Goal: Book appointment/travel/reservation

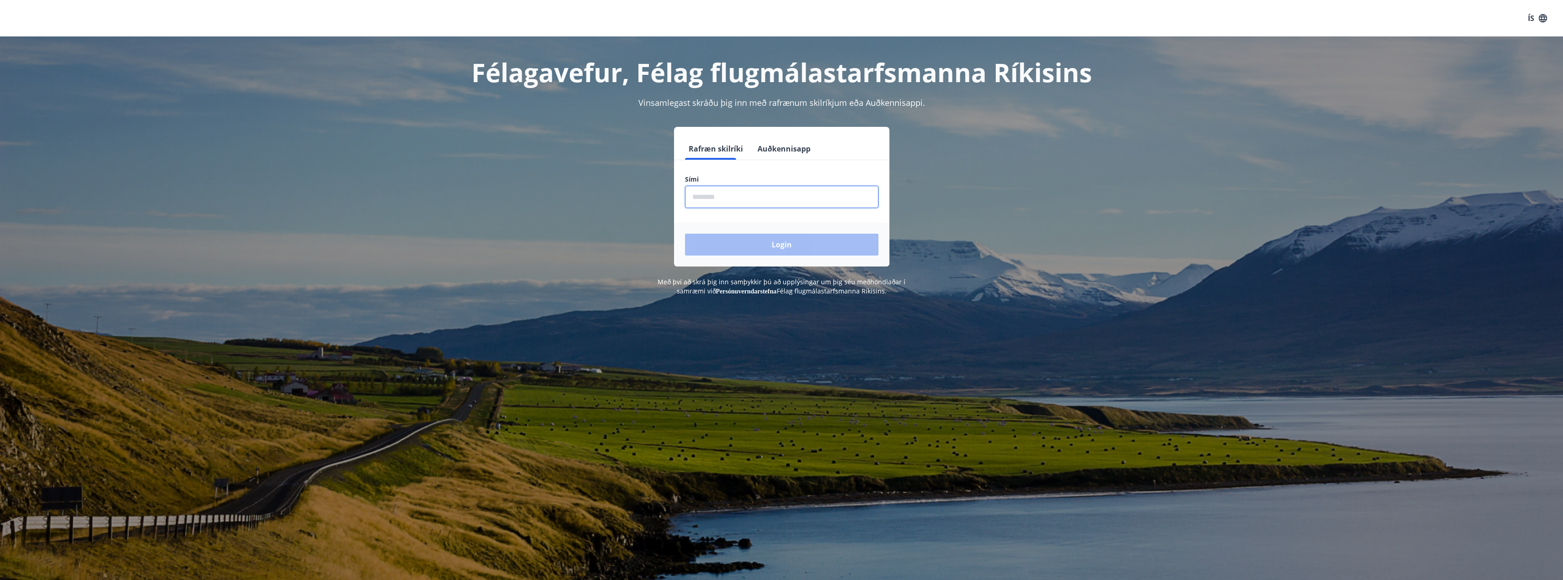
click at [736, 196] on input "phone" at bounding box center [781, 197] width 193 height 22
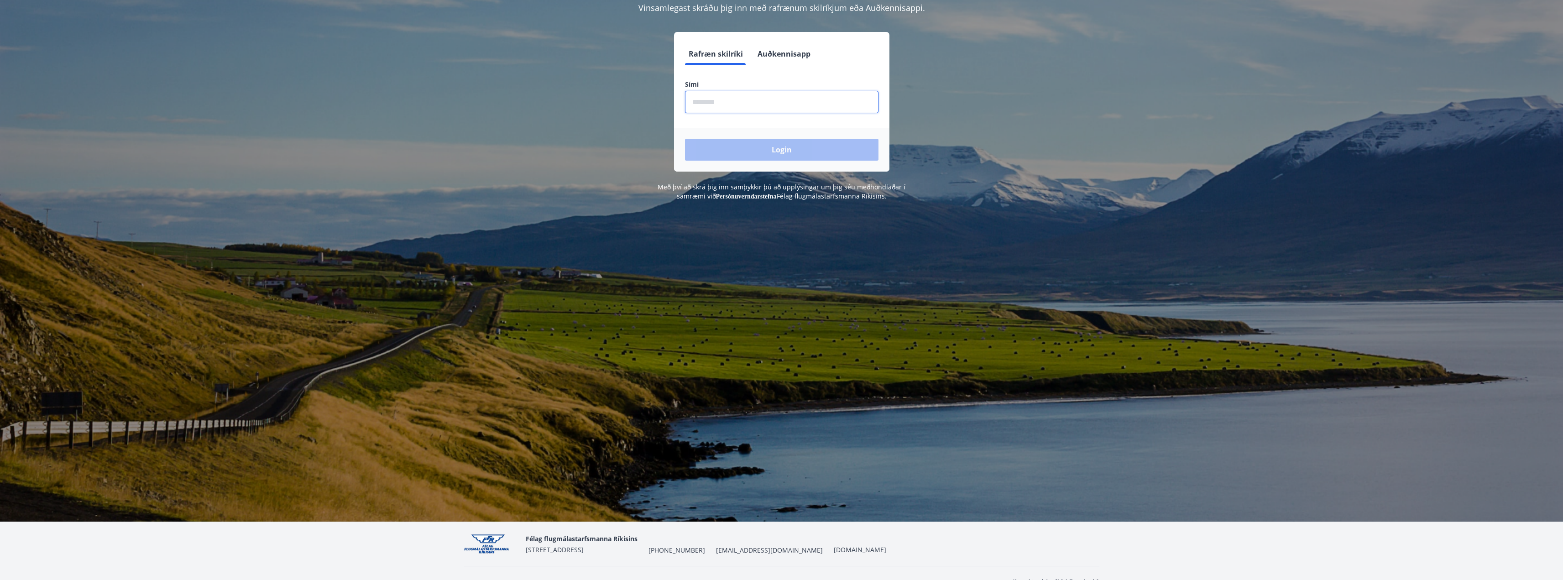
scroll to position [112, 0]
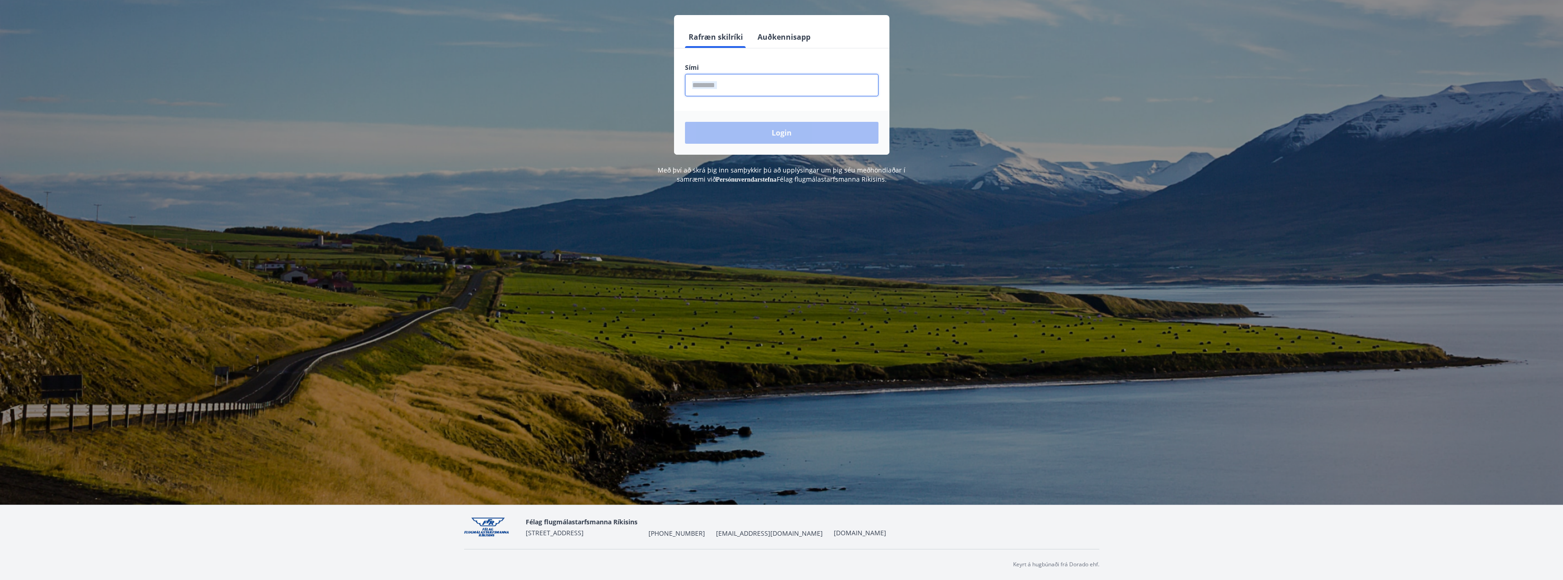
click at [712, 94] on form "Rafræn skilríki Auðkennisapp Sími ​ Login" at bounding box center [781, 90] width 215 height 129
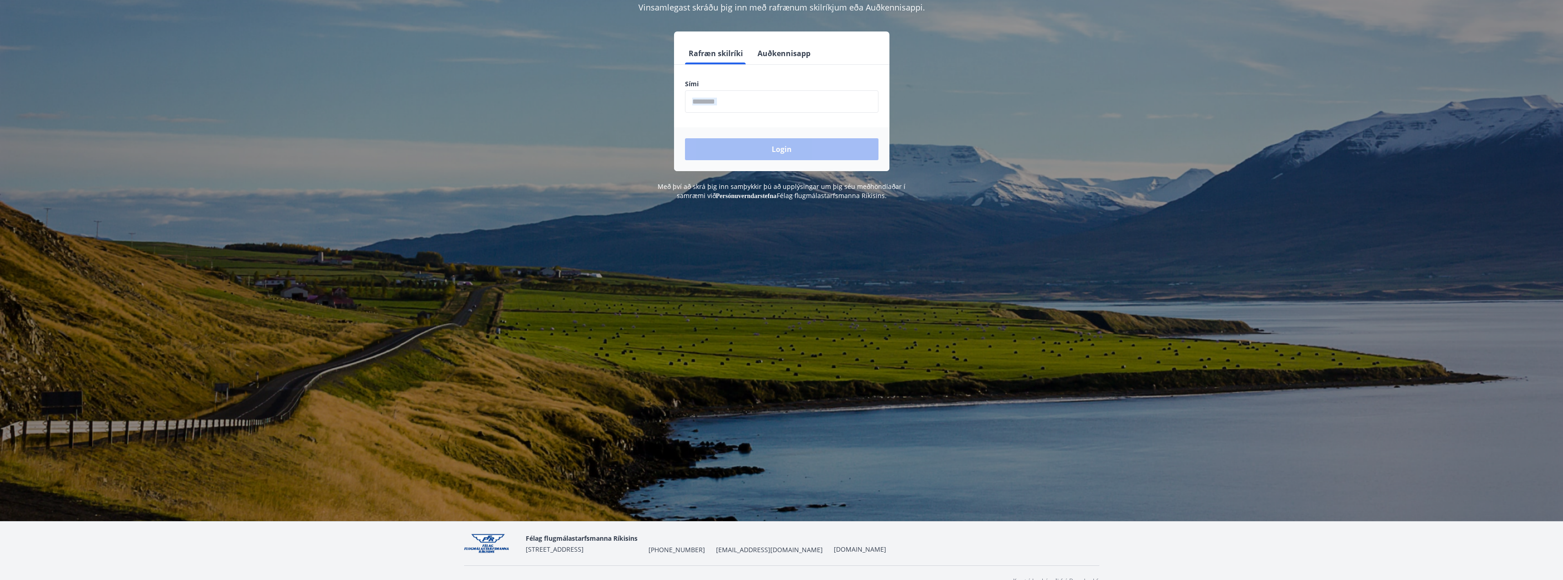
scroll to position [94, 0]
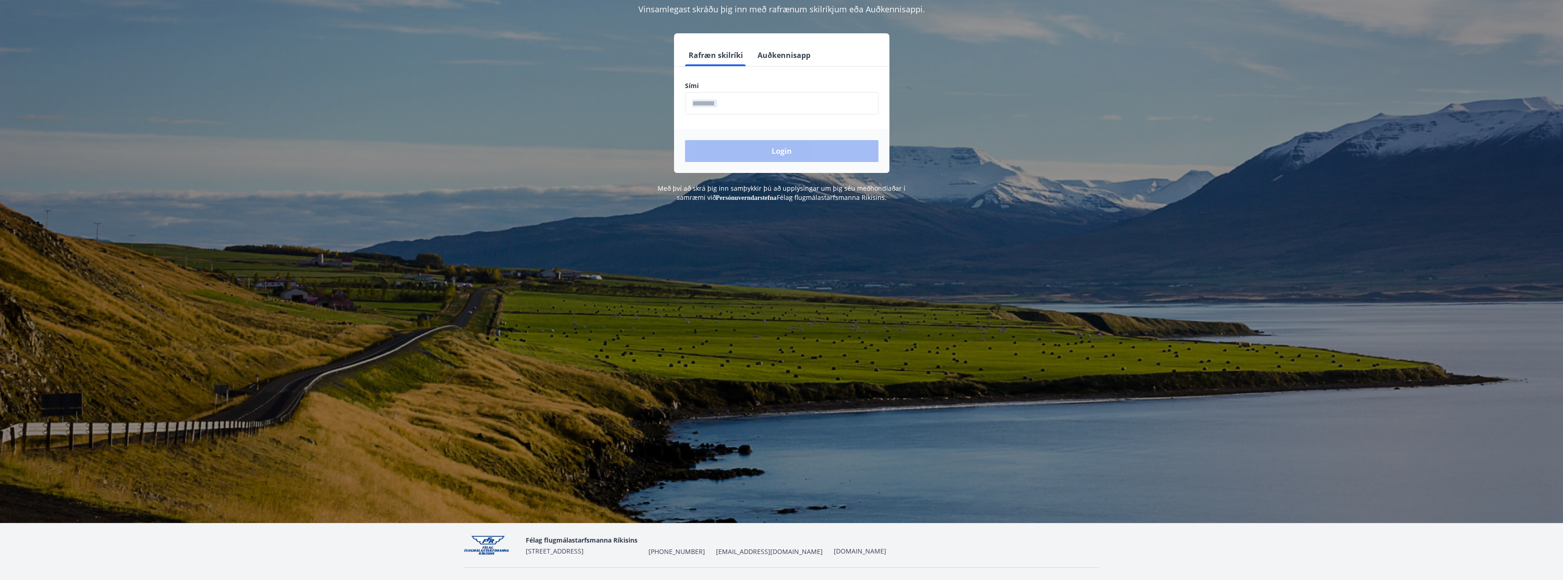
click at [732, 104] on input "phone" at bounding box center [781, 103] width 193 height 22
type input "********"
click at [771, 151] on button "Login" at bounding box center [781, 151] width 193 height 22
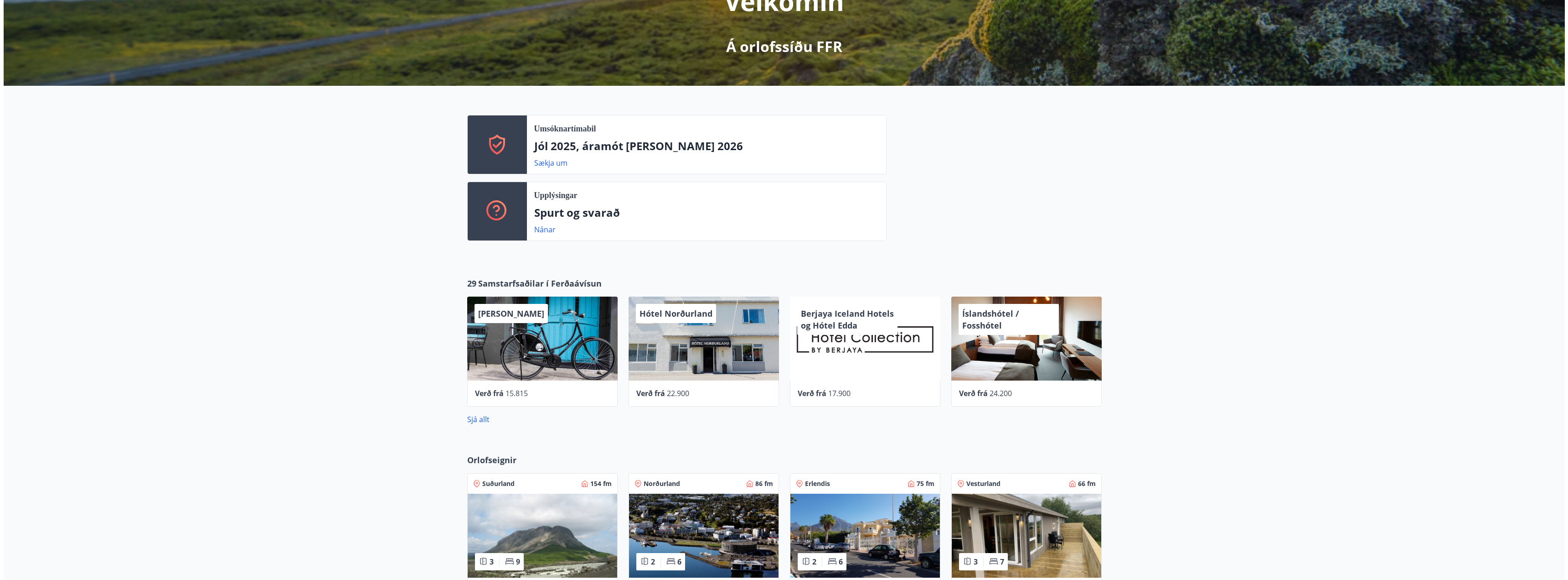
scroll to position [212, 0]
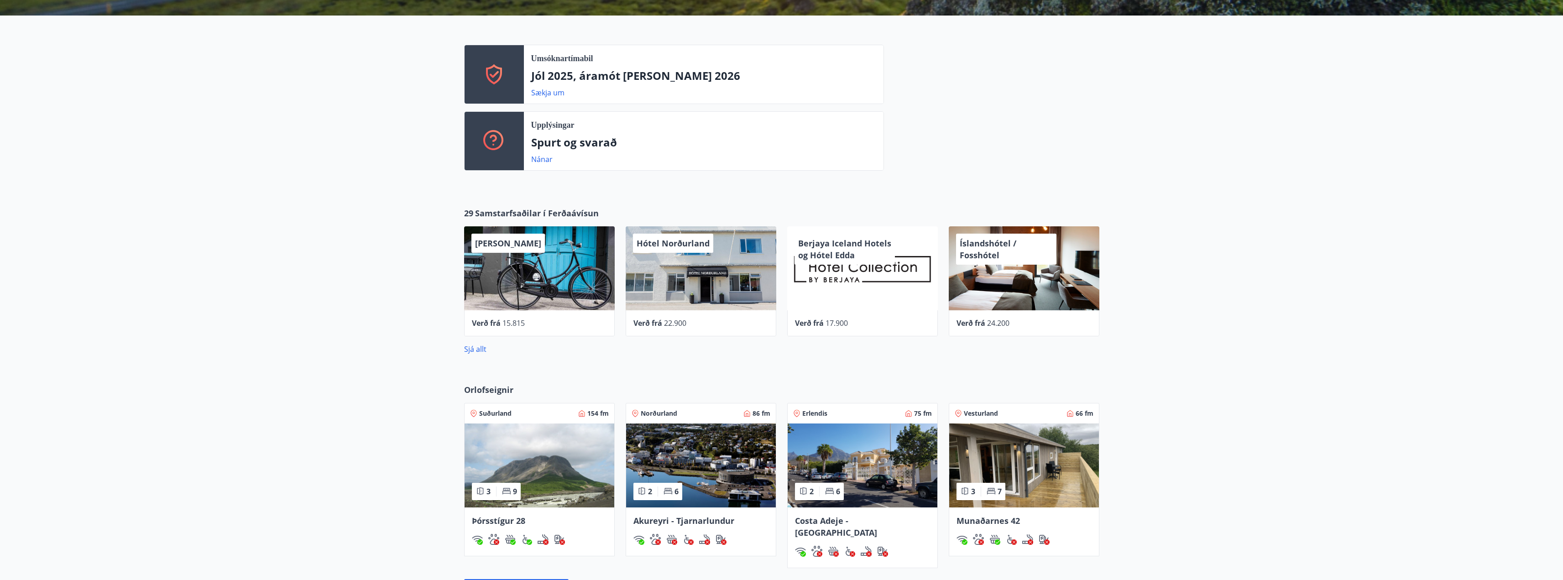
click at [1005, 257] on div "Íslandshótel / Fosshótel" at bounding box center [1006, 249] width 100 height 31
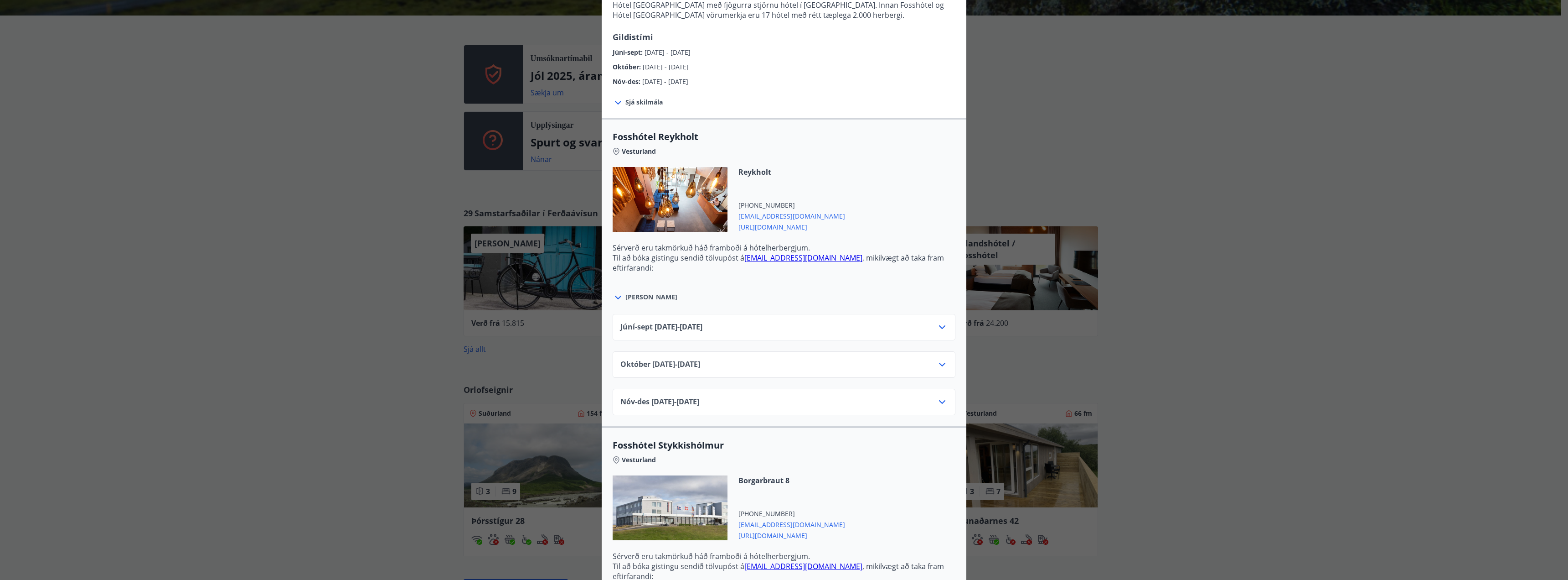
scroll to position [274, 0]
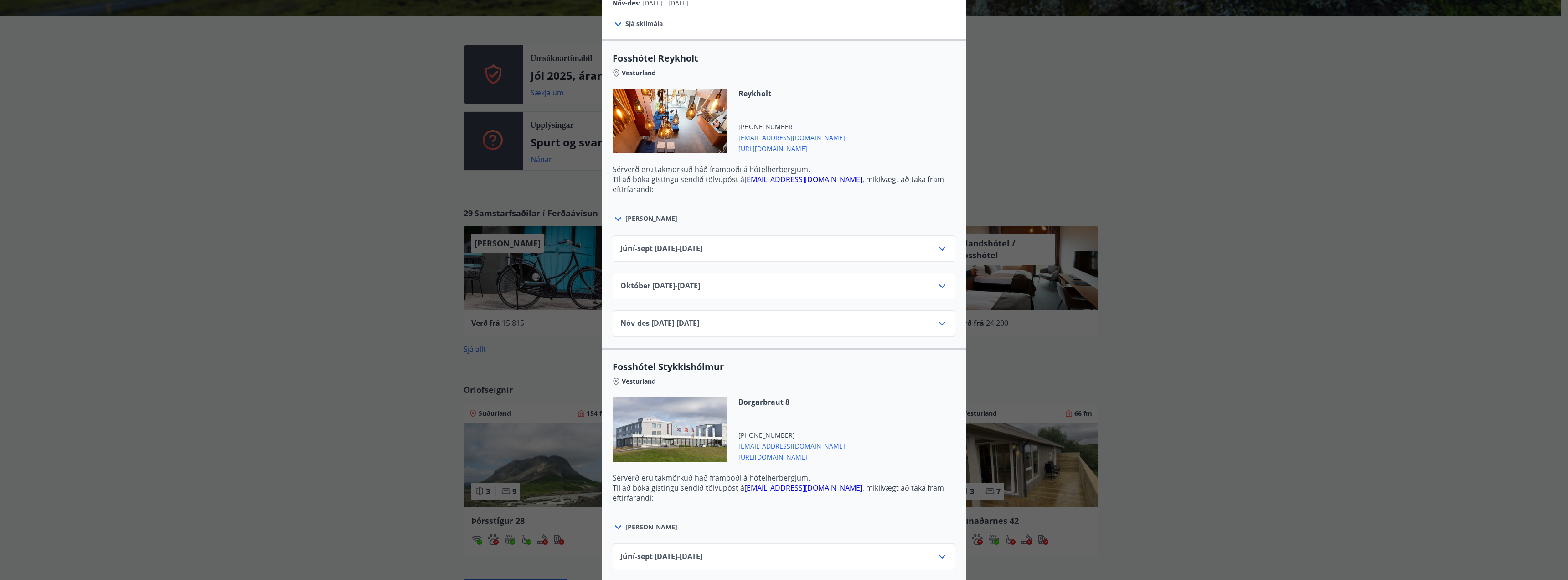
click at [937, 292] on icon at bounding box center [942, 286] width 11 height 11
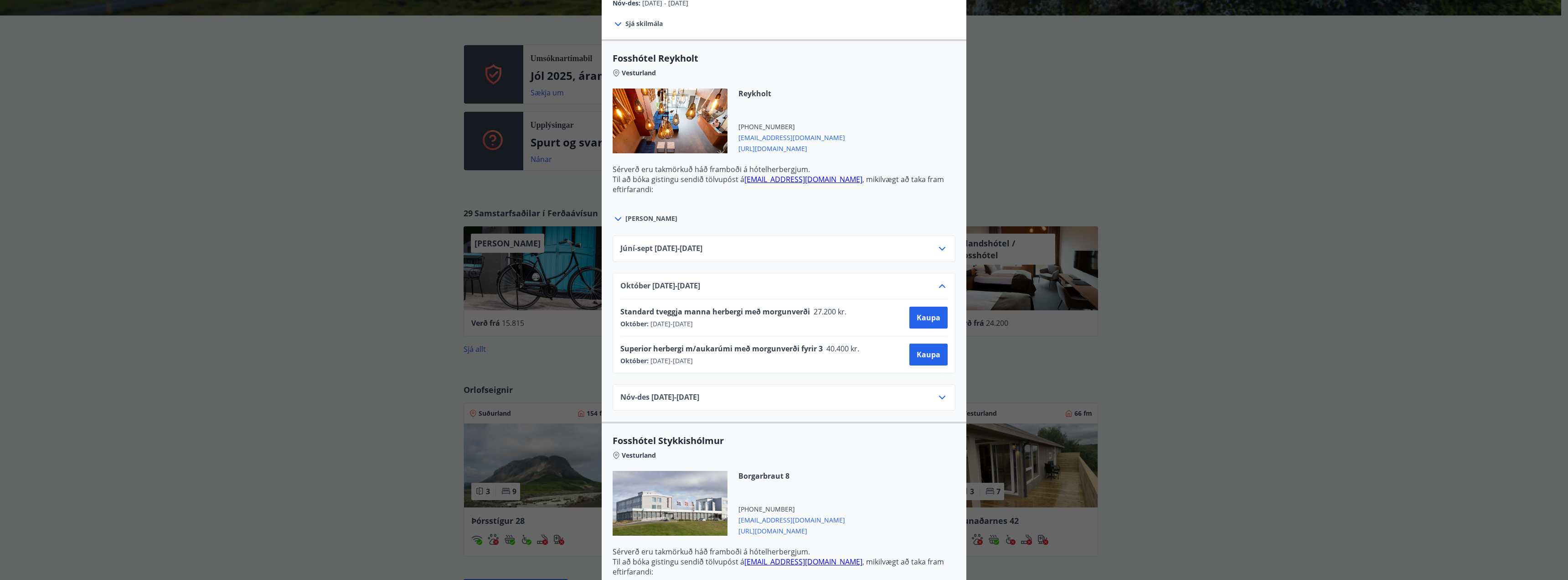
click at [1099, 177] on div "Íslandshótel / Fosshótel Ekki er hægt að nýta Ferðaávísun fyrir bókanir sem eru…" at bounding box center [784, 16] width 1568 height 580
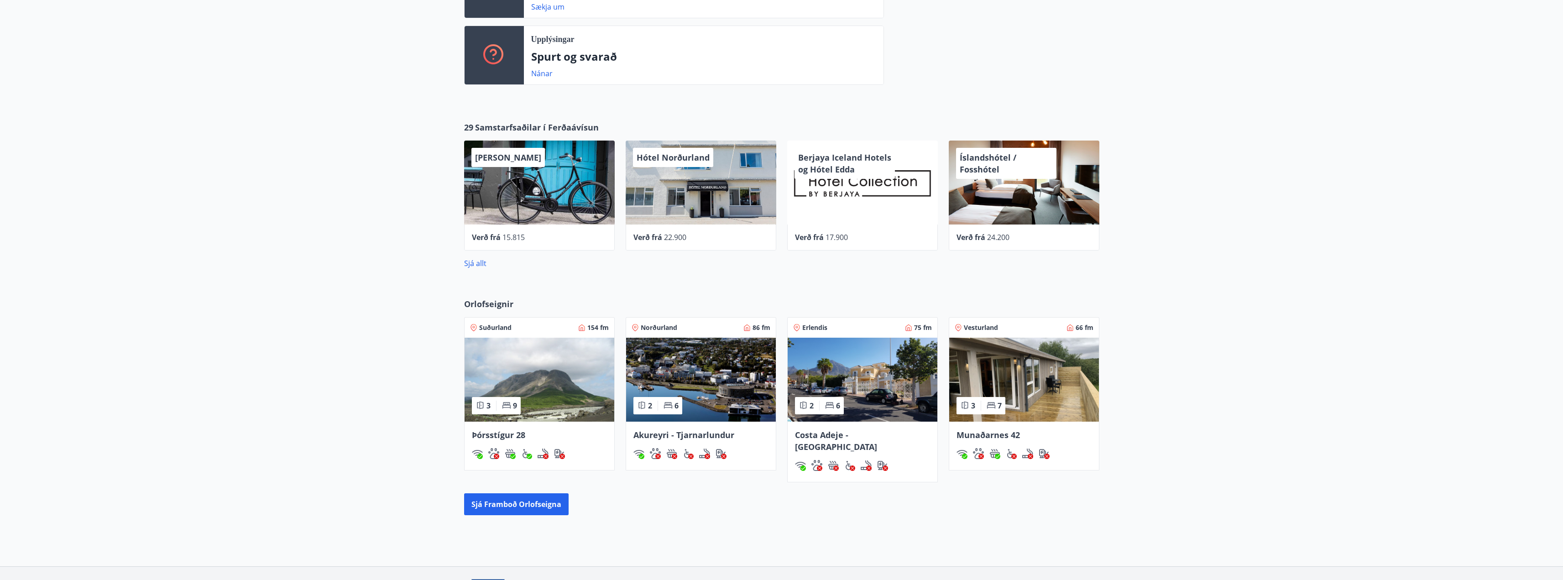
scroll to position [349, 0]
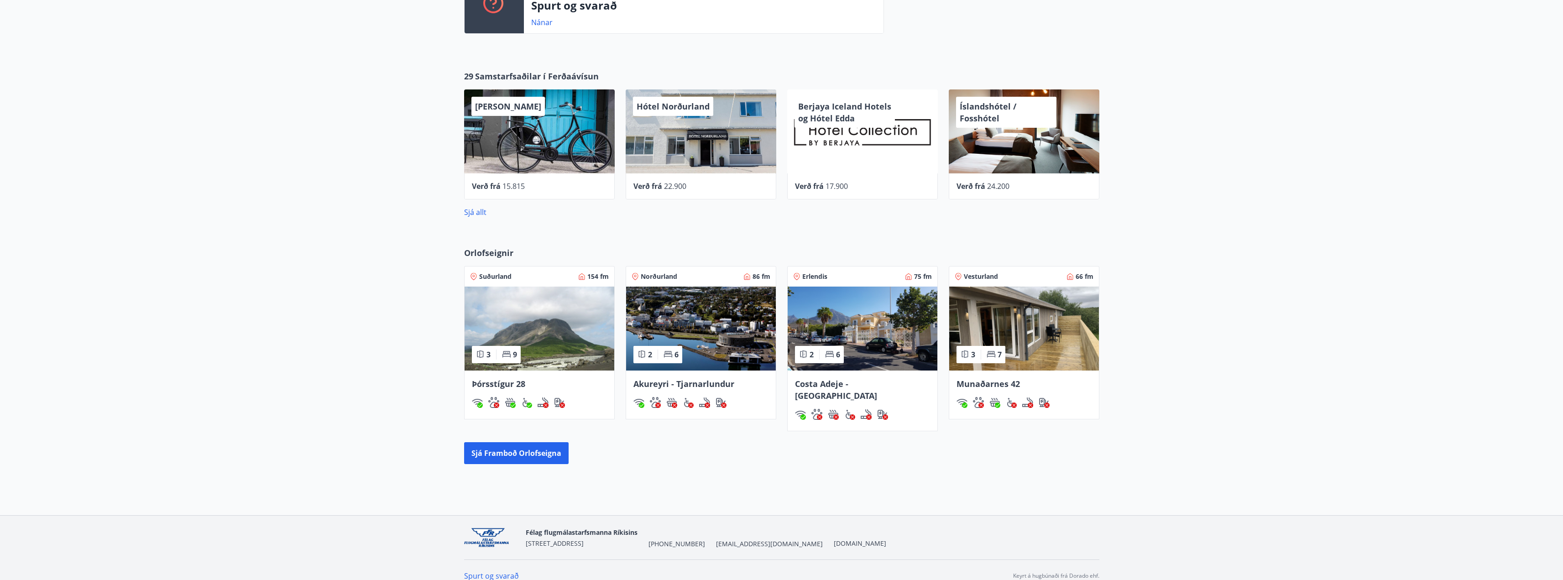
click at [860, 383] on span "Costa Adeje -Tenerife" at bounding box center [836, 389] width 82 height 23
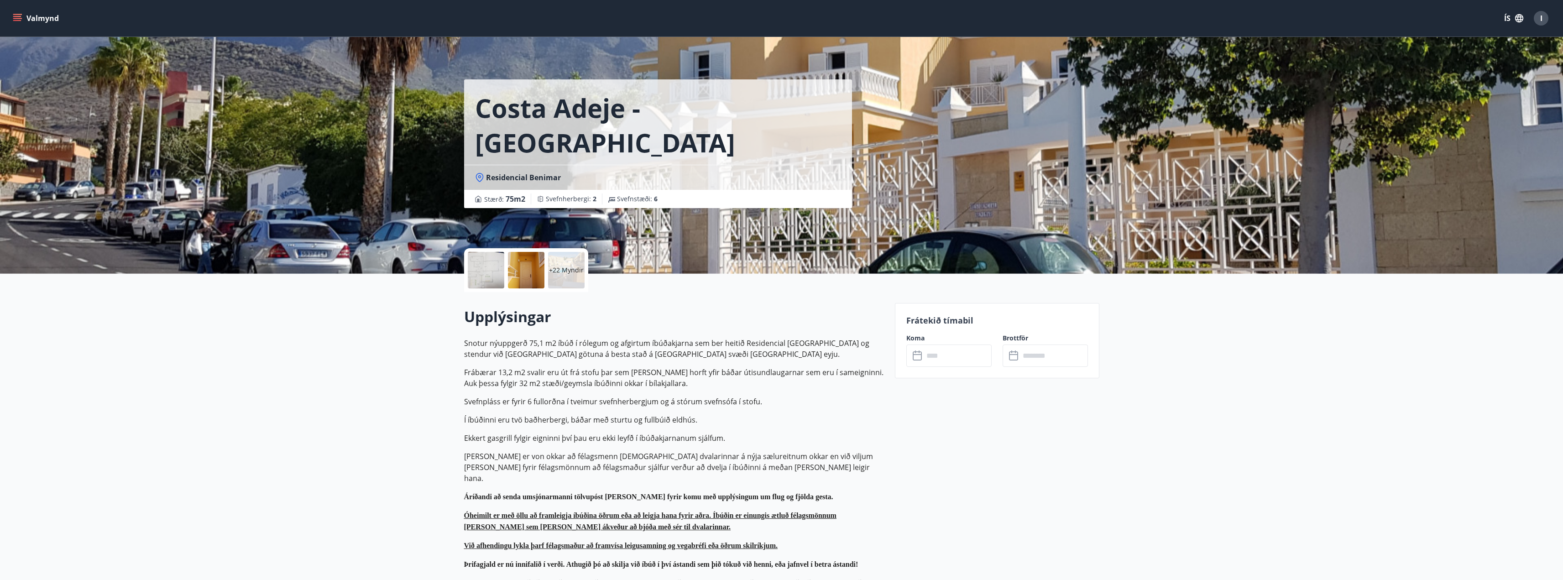
click at [20, 16] on icon "menu" at bounding box center [17, 18] width 9 height 9
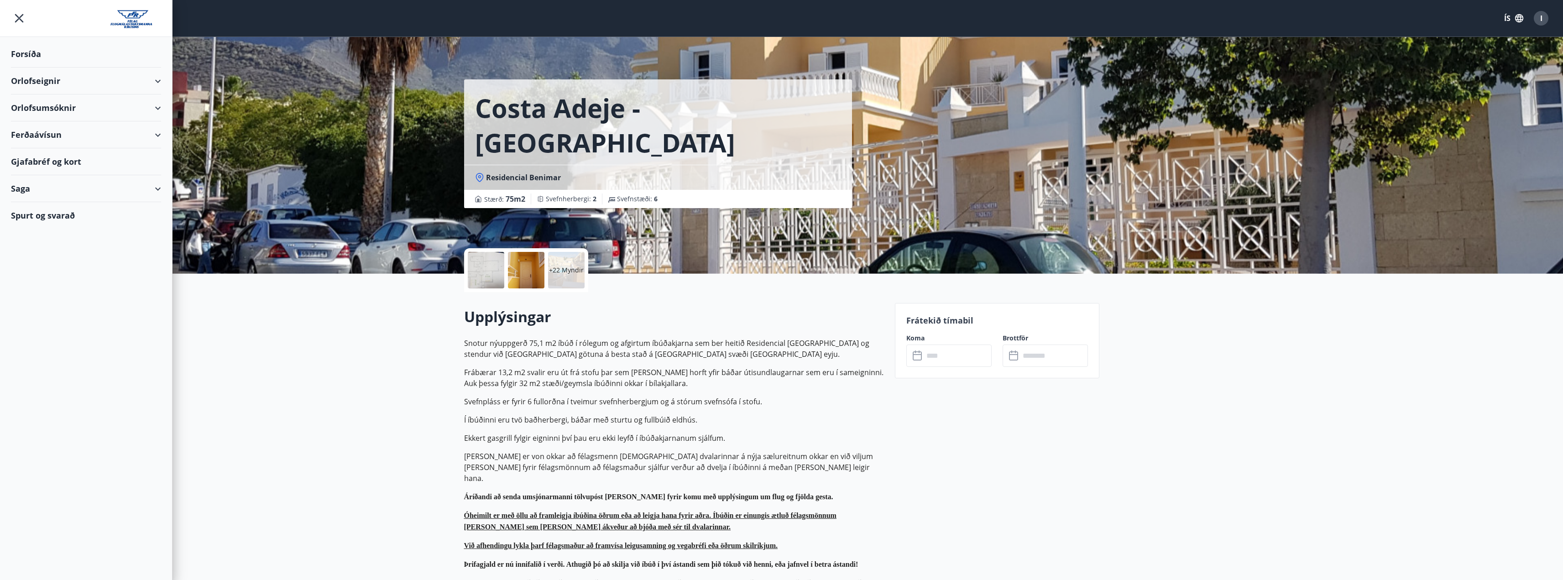
click at [157, 82] on div "Orlofseignir" at bounding box center [86, 81] width 150 height 27
click at [41, 105] on div "Framboð" at bounding box center [85, 103] width 135 height 19
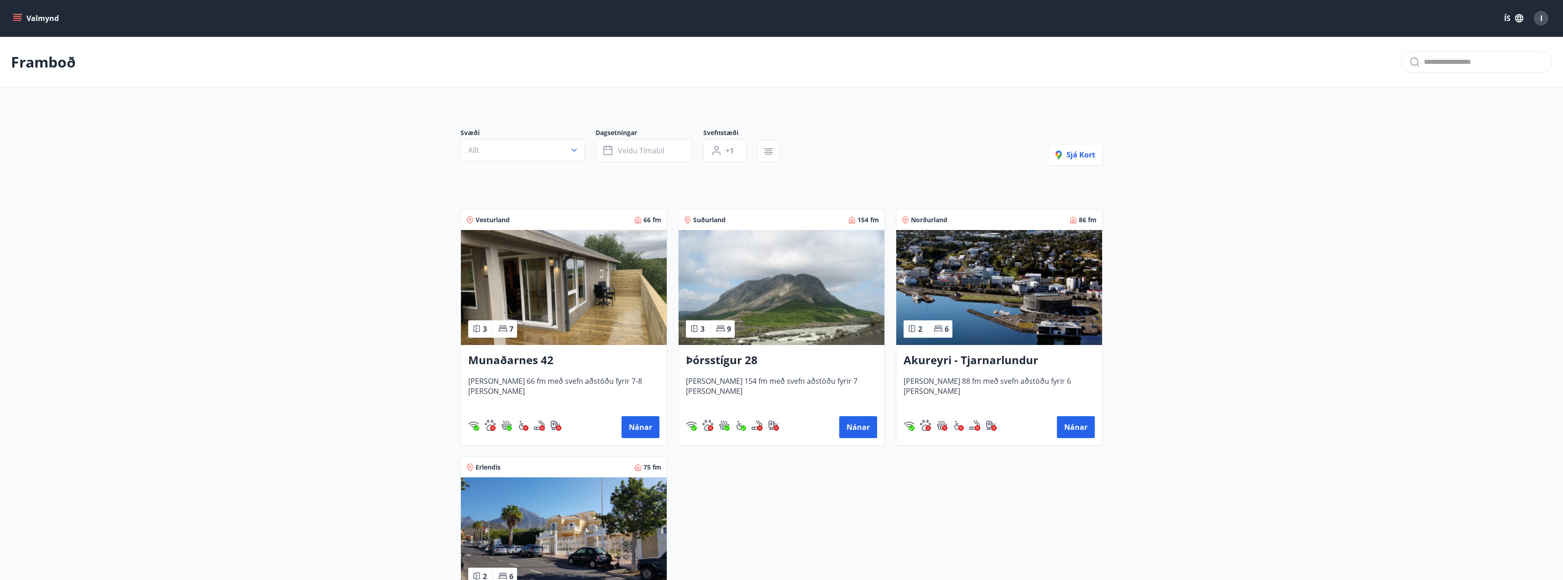
click at [16, 16] on icon "menu" at bounding box center [17, 16] width 8 height 1
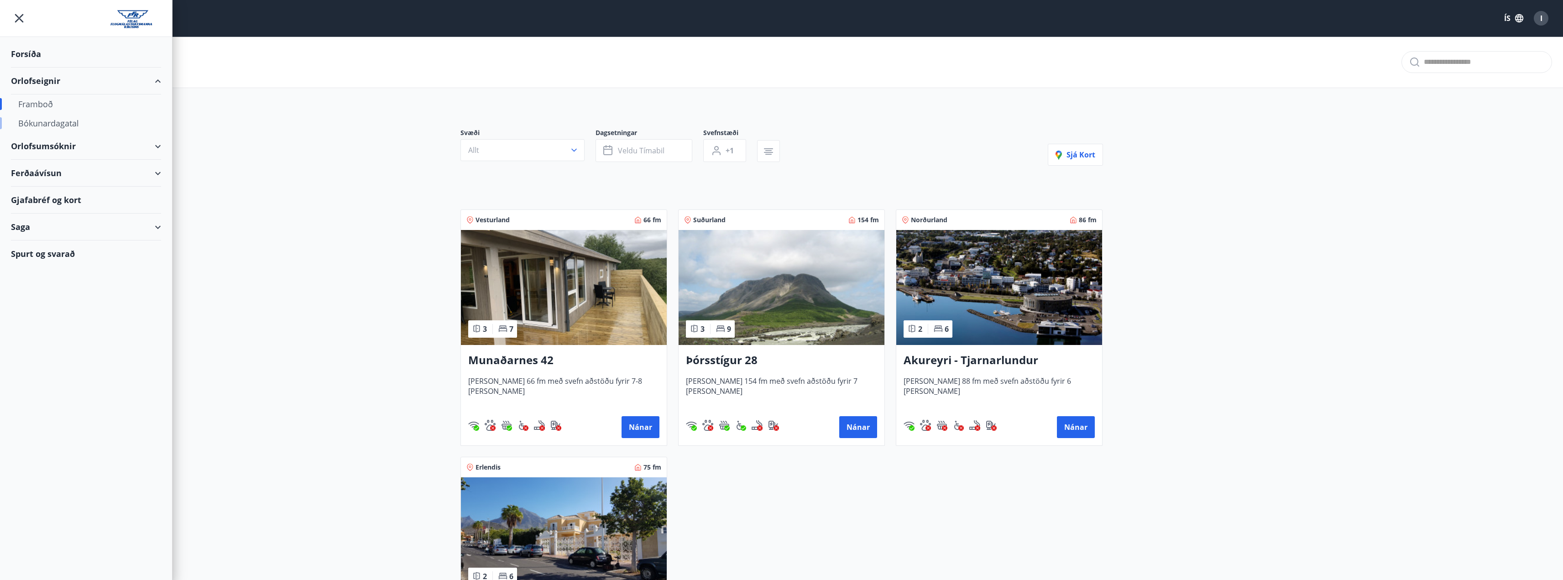
click at [59, 122] on div "Bókunardagatal" at bounding box center [85, 123] width 135 height 19
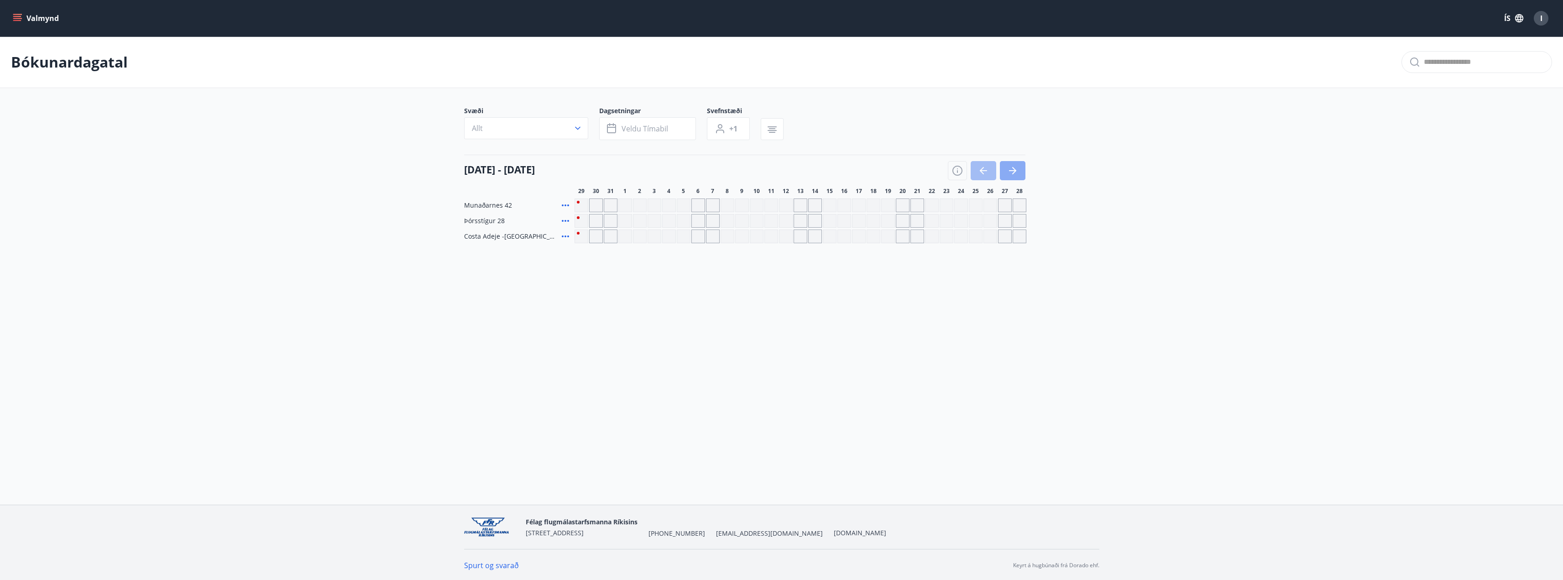
click at [1012, 172] on icon "button" at bounding box center [1012, 170] width 11 height 11
click at [1010, 168] on icon "button" at bounding box center [1012, 170] width 11 height 11
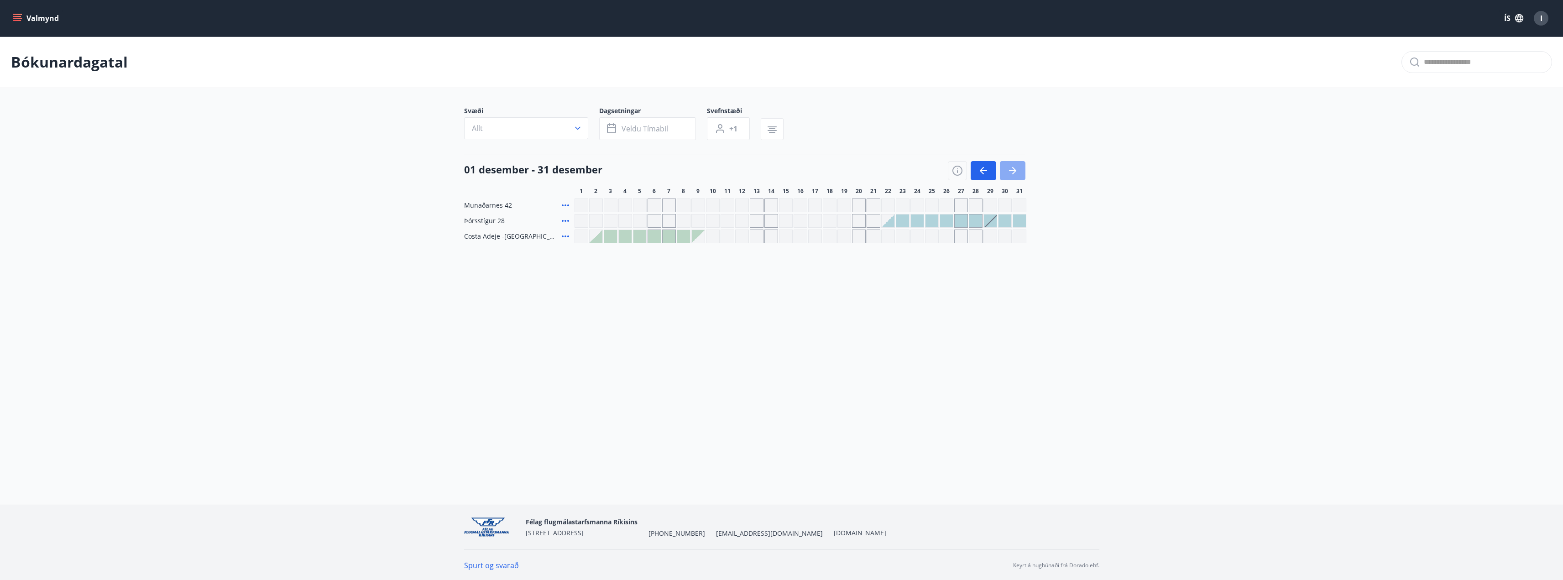
click at [1010, 168] on icon "button" at bounding box center [1012, 170] width 11 height 11
click at [983, 170] on icon "button" at bounding box center [983, 170] width 11 height 11
click at [612, 238] on div at bounding box center [610, 236] width 13 height 13
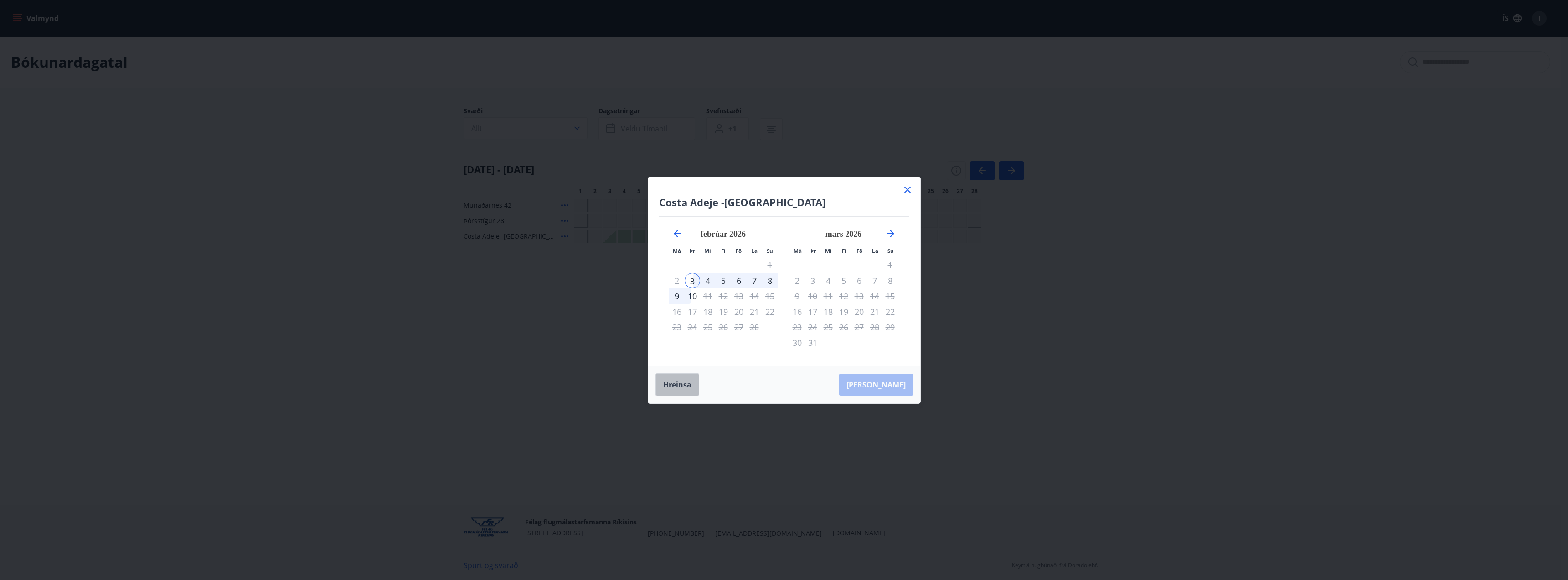
click at [683, 384] on button "Hreinsa" at bounding box center [678, 384] width 44 height 23
drag, startPoint x: 909, startPoint y: 190, endPoint x: 903, endPoint y: 177, distance: 14.3
click at [909, 189] on icon at bounding box center [907, 189] width 11 height 11
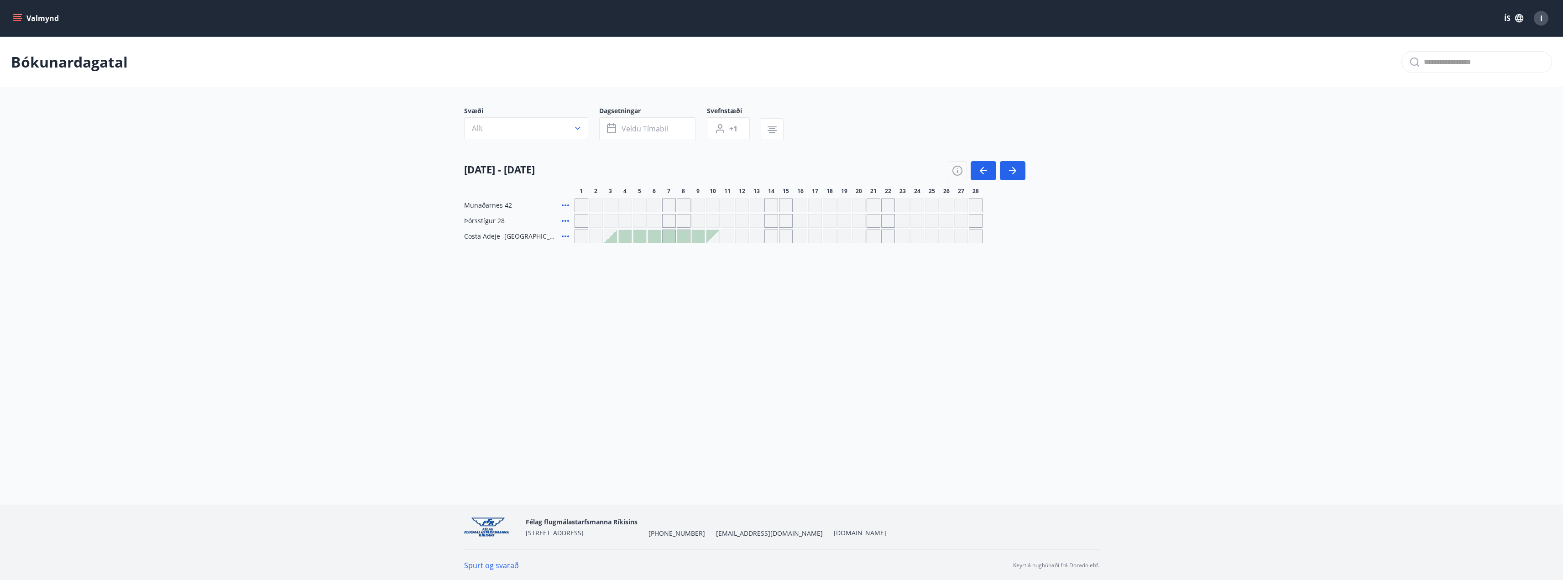
click at [613, 238] on div at bounding box center [610, 236] width 13 height 13
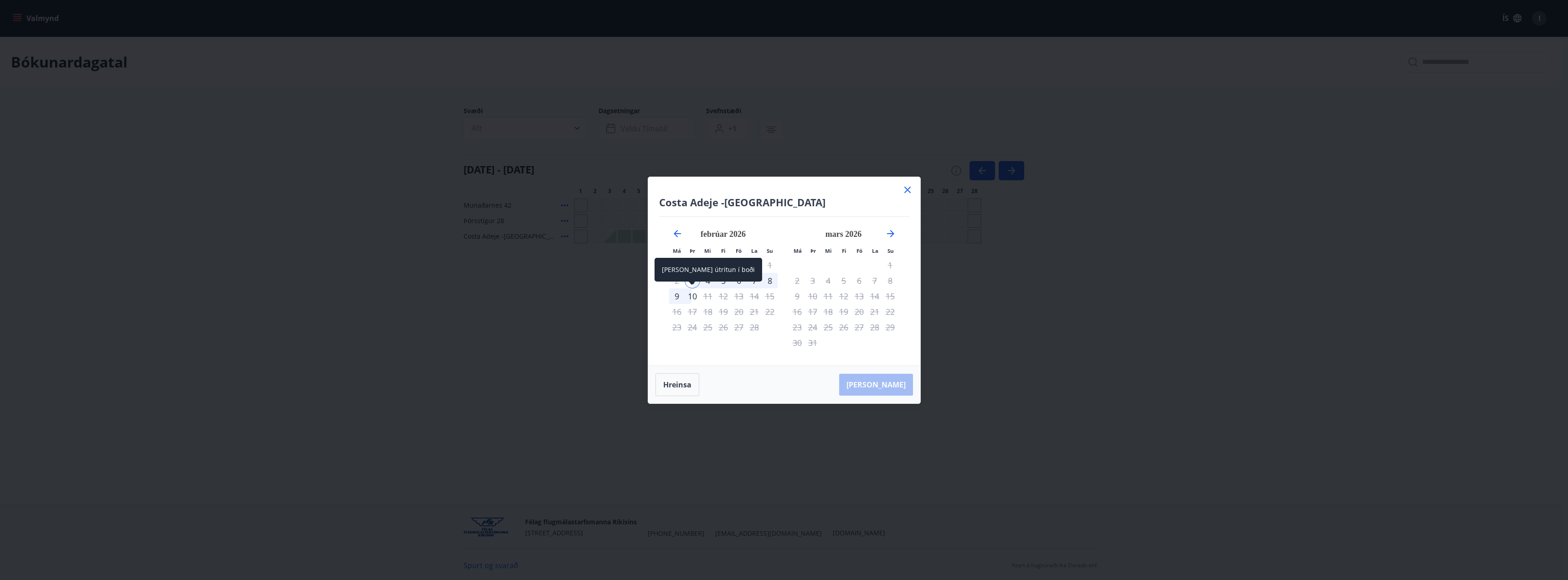
click at [688, 297] on div "10" at bounding box center [693, 296] width 16 height 16
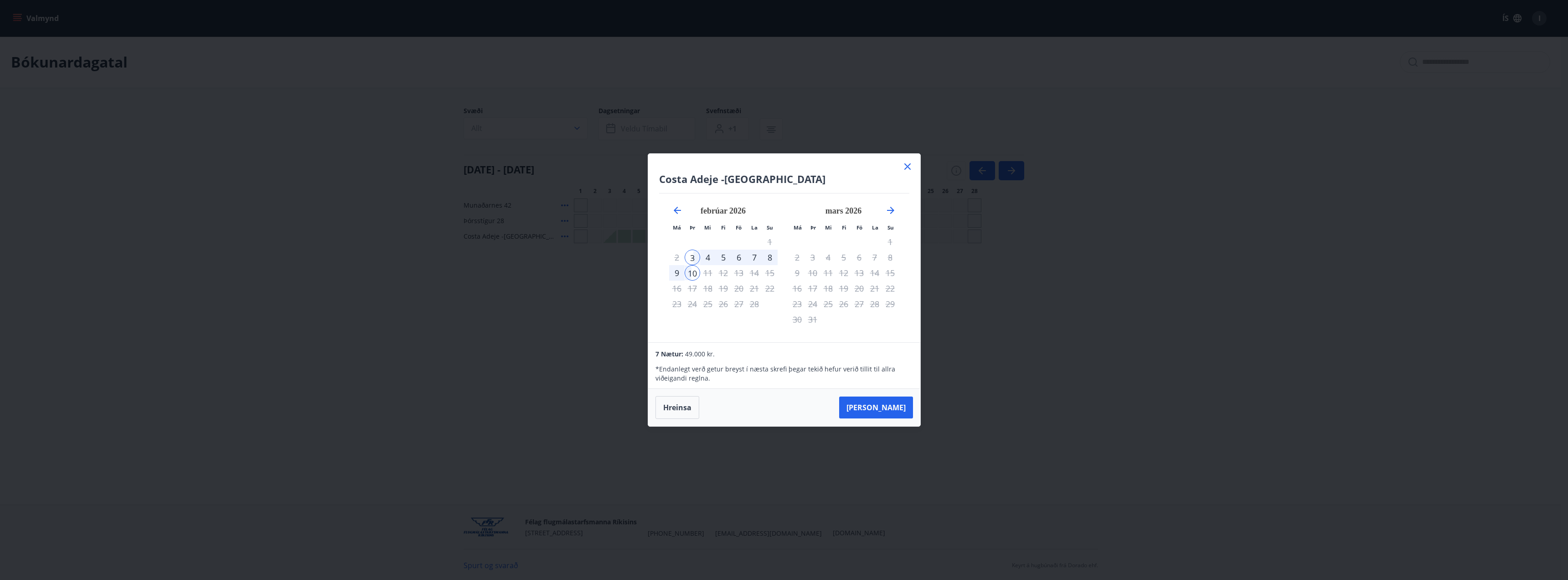
click at [906, 164] on icon at bounding box center [907, 166] width 11 height 11
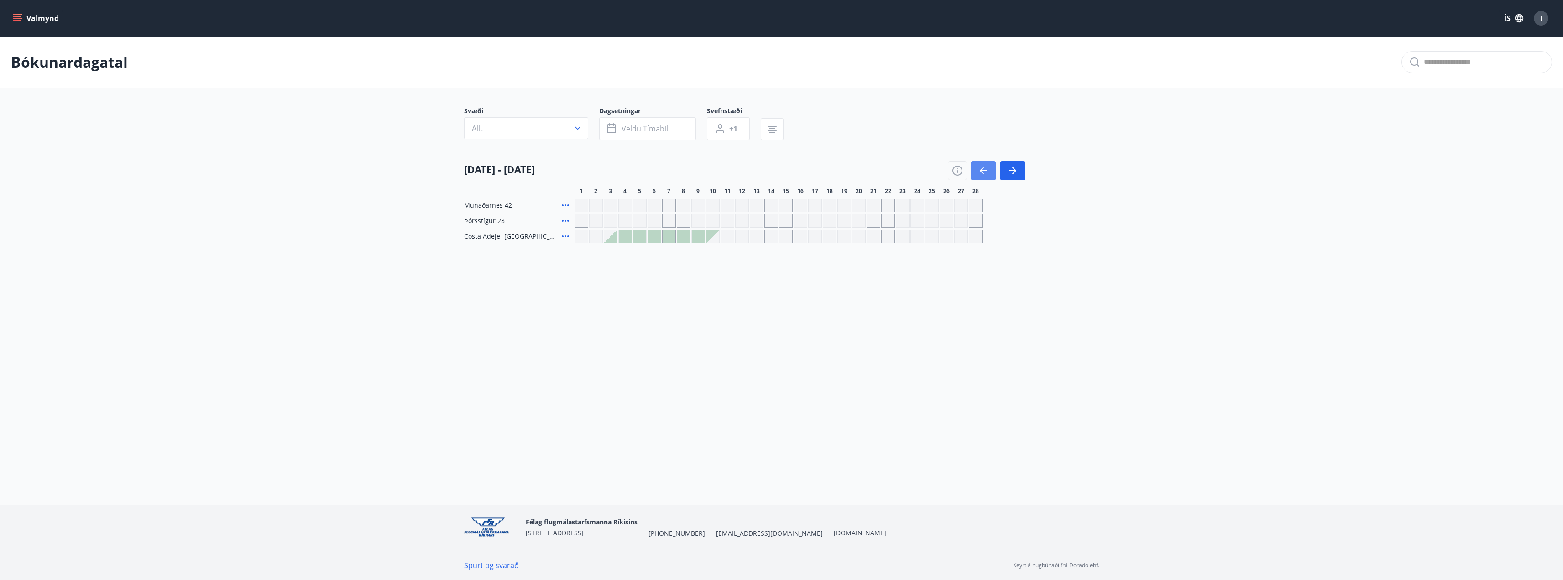
click at [980, 169] on icon "button" at bounding box center [983, 170] width 11 height 11
click at [982, 170] on icon "button" at bounding box center [983, 170] width 11 height 11
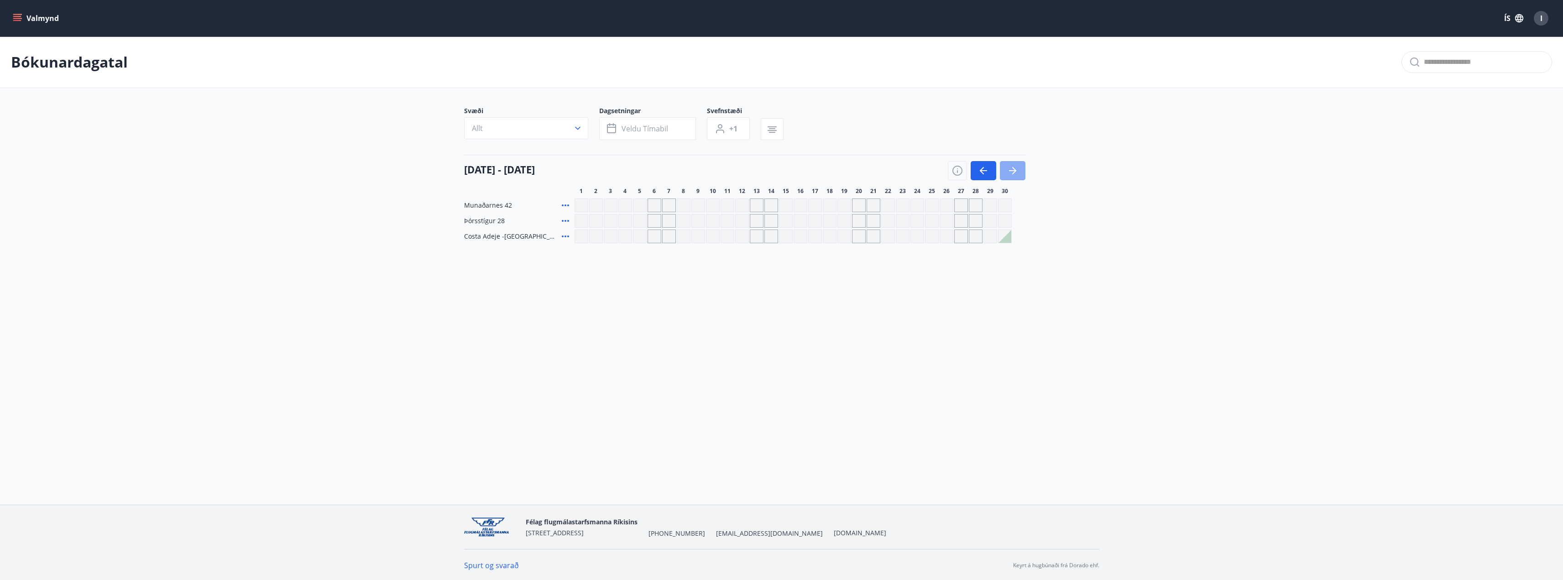
click at [1013, 170] on icon "button" at bounding box center [1012, 170] width 7 height 1
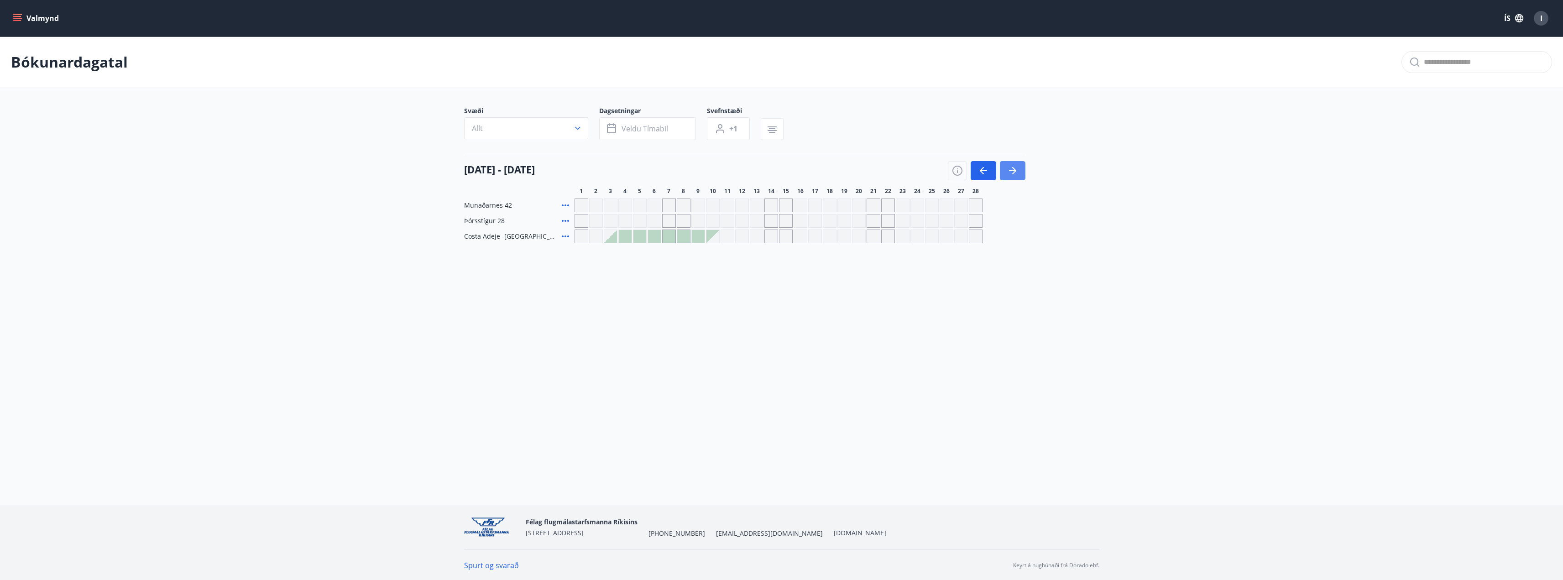
click at [1013, 170] on icon "button" at bounding box center [1012, 170] width 7 height 1
click at [978, 170] on icon "button" at bounding box center [983, 170] width 11 height 11
click at [33, 18] on button "Valmynd" at bounding box center [37, 18] width 52 height 16
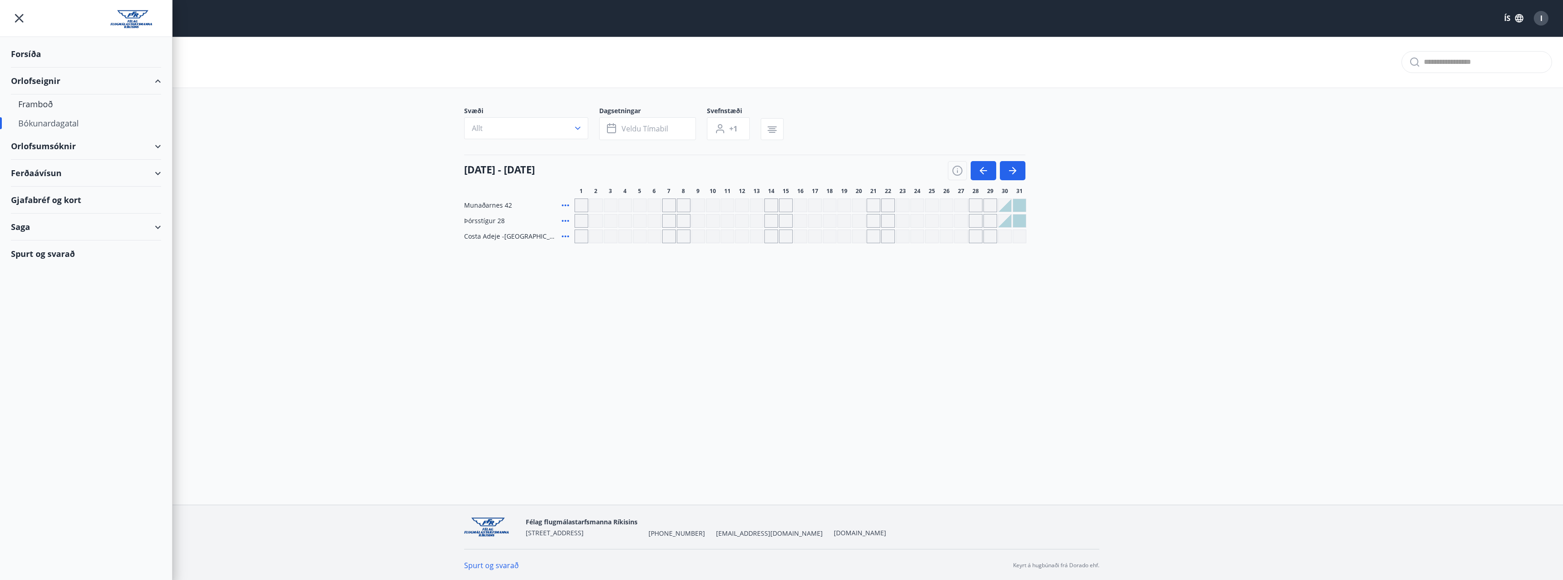
click at [37, 80] on div "Orlofseignir" at bounding box center [86, 81] width 150 height 27
click at [36, 80] on div "Orlofseignir" at bounding box center [86, 81] width 150 height 27
click at [38, 104] on div "Framboð" at bounding box center [85, 103] width 135 height 19
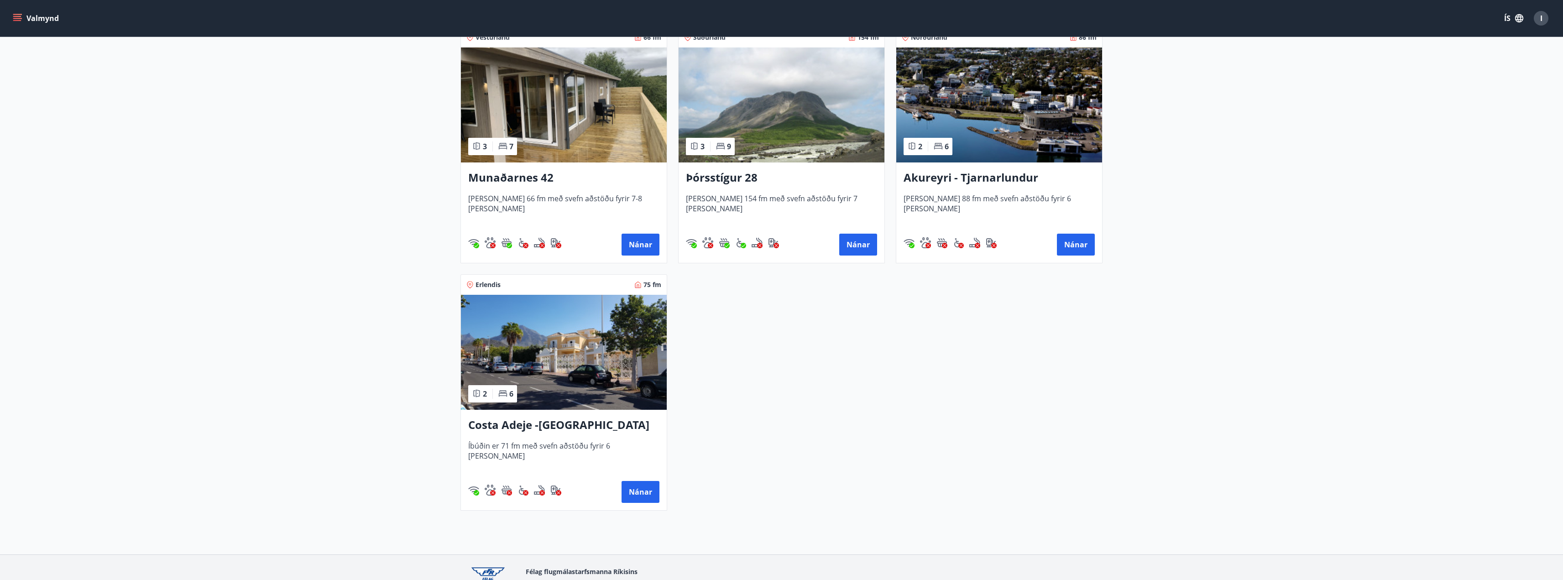
click at [518, 424] on h3 "Costa Adeje -Tenerife" at bounding box center [563, 425] width 191 height 16
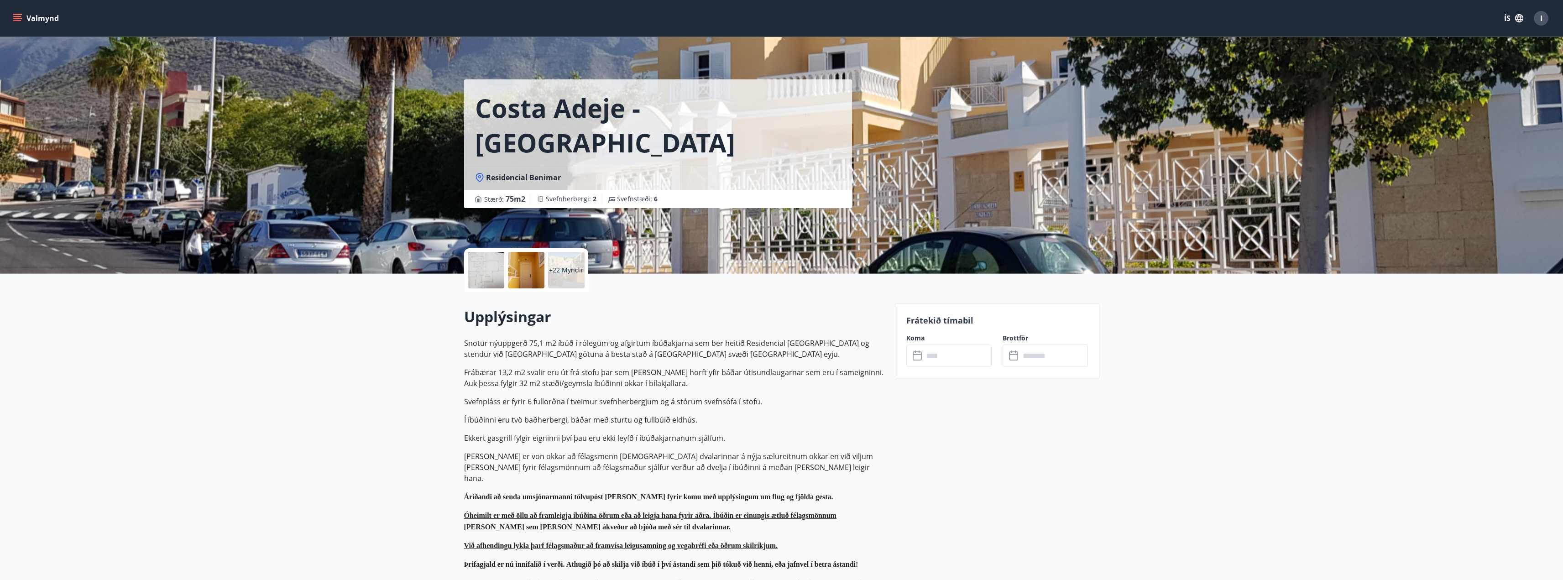
click at [493, 271] on div at bounding box center [486, 270] width 36 height 36
